Goal: Check status: Check status

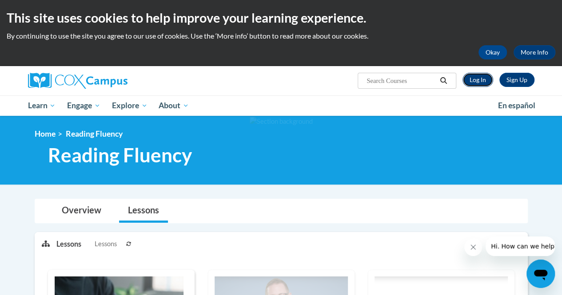
click at [480, 86] on link "Log In" at bounding box center [478, 80] width 31 height 14
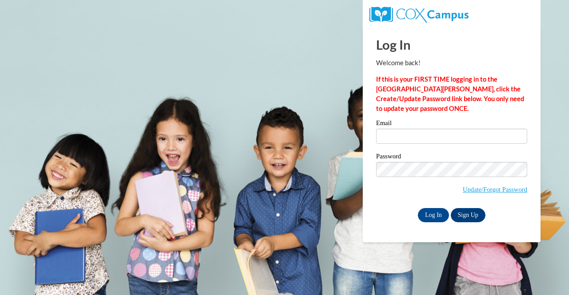
click at [398, 147] on div "Email" at bounding box center [451, 135] width 151 height 31
click at [398, 140] on input "Email" at bounding box center [451, 136] width 151 height 15
type input "rmenefee@kippatl.org"
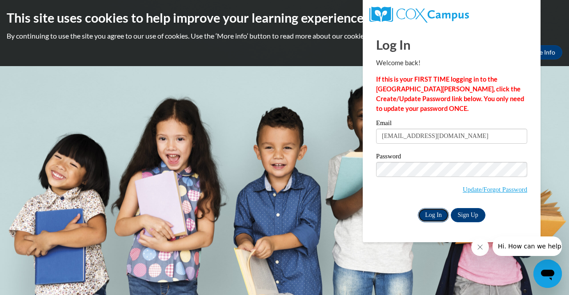
click at [433, 216] on input "Log In" at bounding box center [433, 215] width 31 height 14
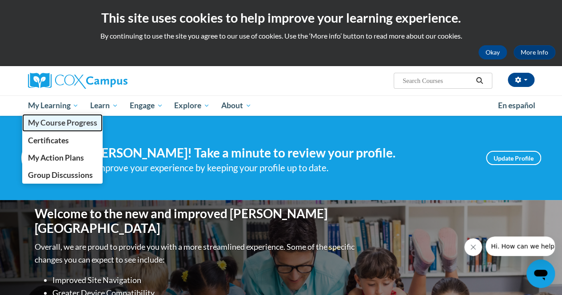
click at [45, 126] on span "My Course Progress" at bounding box center [62, 122] width 69 height 9
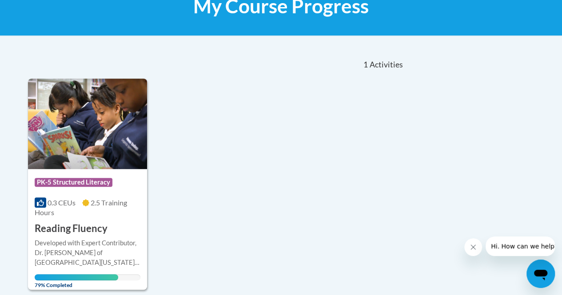
click at [42, 151] on img at bounding box center [87, 124] width 119 height 91
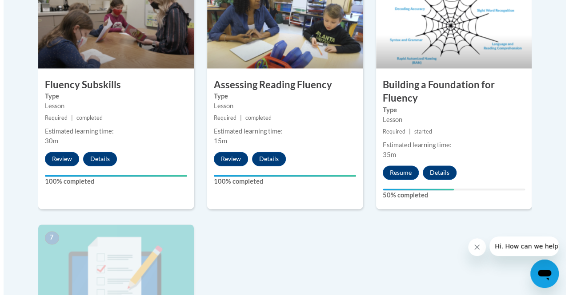
scroll to position [564, 0]
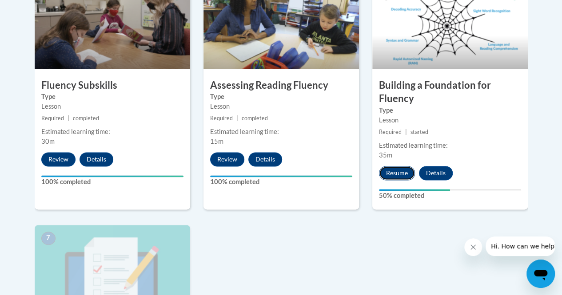
click at [399, 175] on button "Resume" at bounding box center [397, 173] width 36 height 14
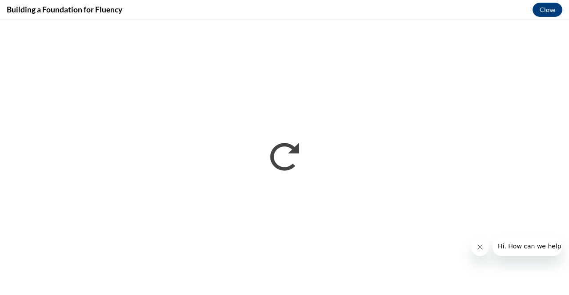
scroll to position [0, 0]
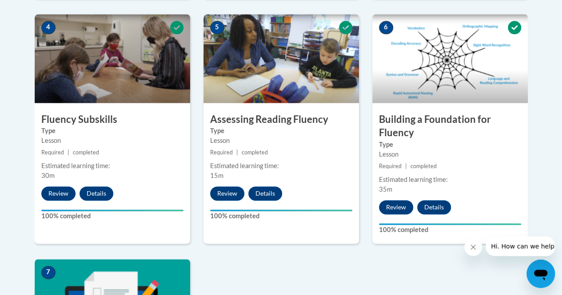
scroll to position [529, 0]
